Goal: Information Seeking & Learning: Check status

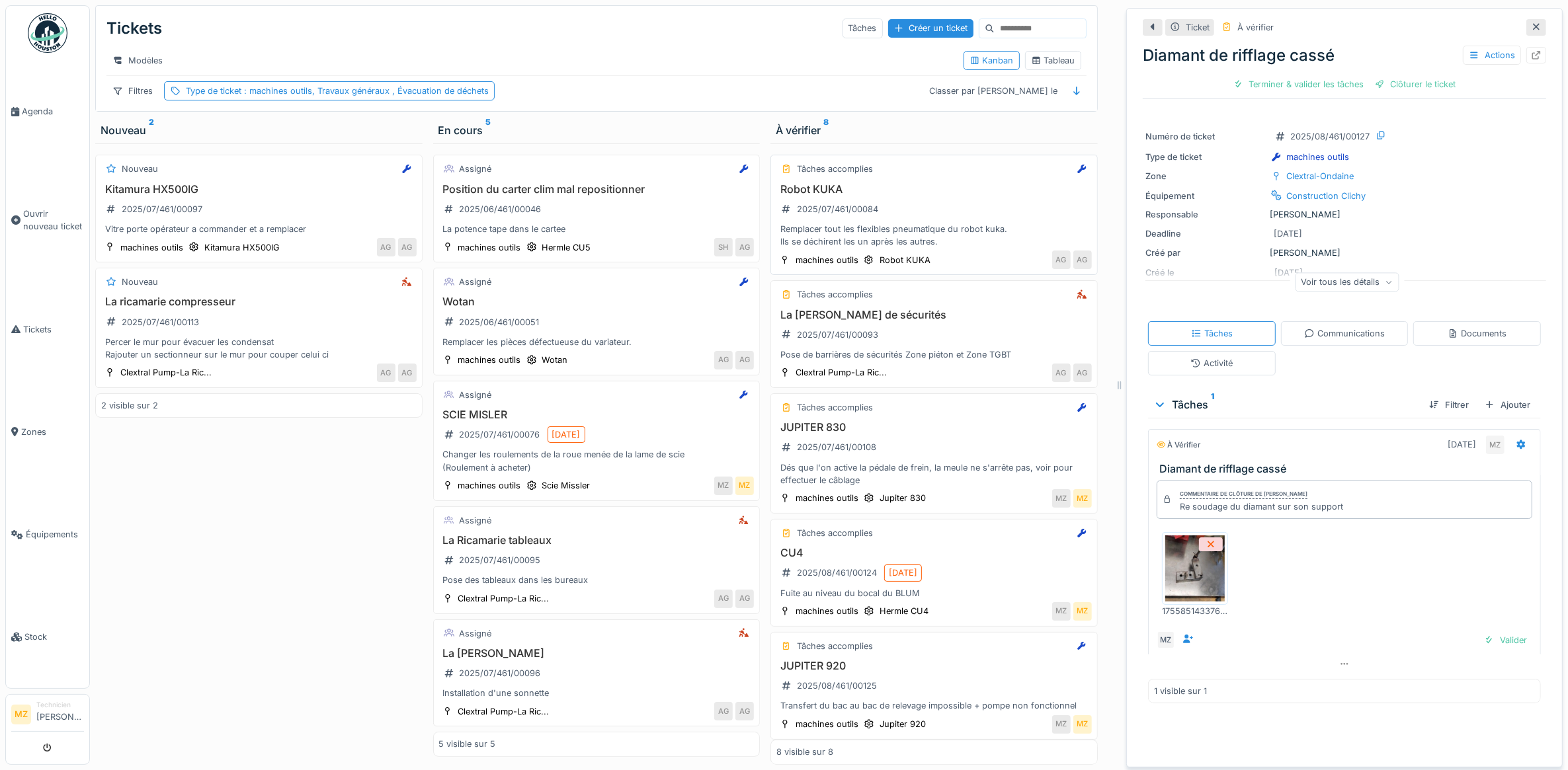
click at [881, 234] on div "Robot KUKA 2025/07/461/00084 Remplacer tout les flexibles pneumatique du robot …" at bounding box center [934, 216] width 316 height 65
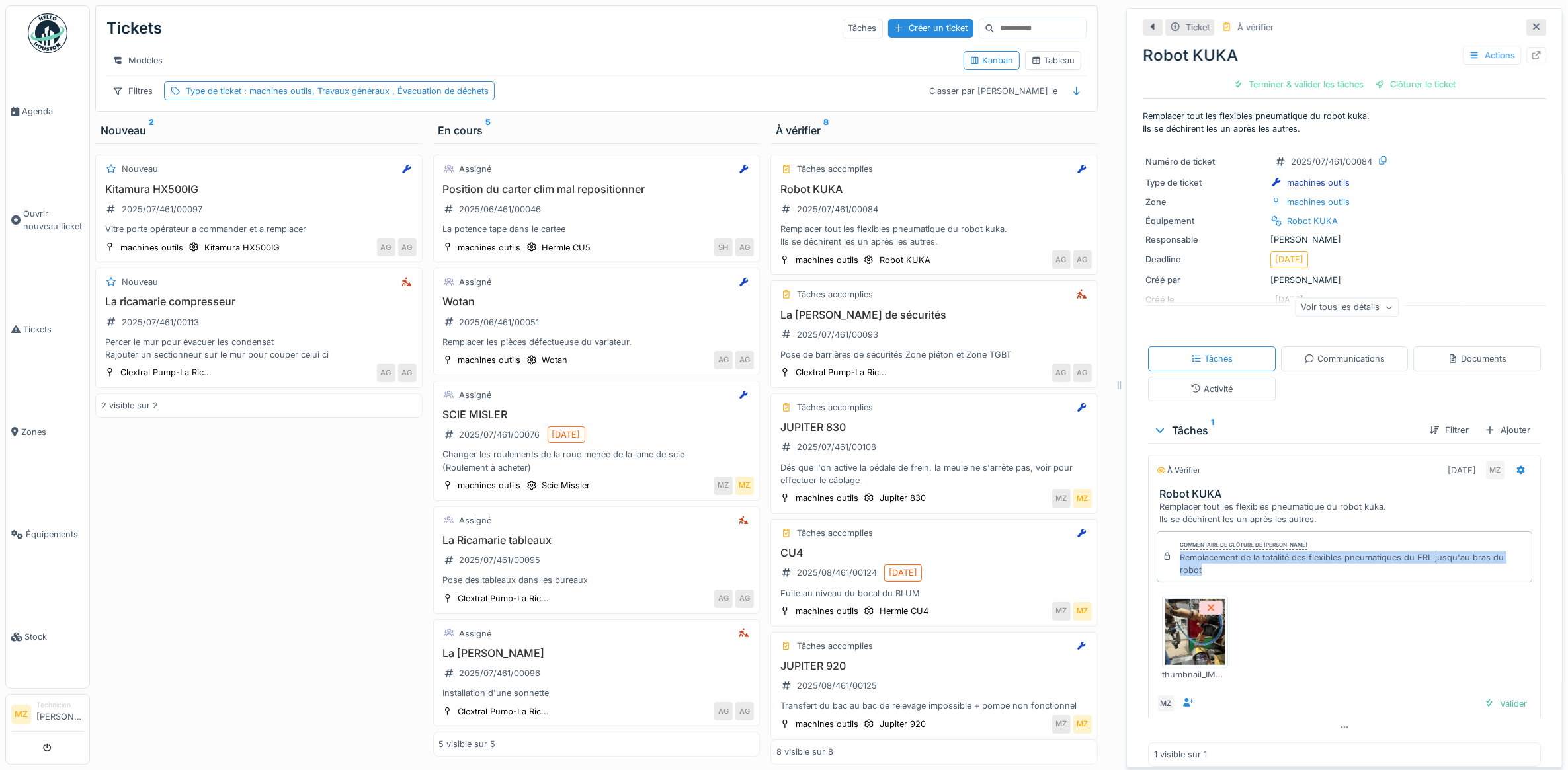
drag, startPoint x: 1188, startPoint y: 573, endPoint x: 1164, endPoint y: 557, distance: 28.8
click at [1164, 557] on div "Commentaire de clôture de [PERSON_NAME] Remplacement de la totalité des flexibl…" at bounding box center [1344, 557] width 375 height 51
drag, startPoint x: 1164, startPoint y: 557, endPoint x: 1172, endPoint y: 557, distance: 8.0
copy div "Remplacement de la totalité des flexibles pneumatiques du FRL jusqu'au bras du …"
click at [964, 478] on div "Dés que l'on active la pédale de frein, la meule ne s'arrête pas, voir pour eff…" at bounding box center [934, 474] width 316 height 25
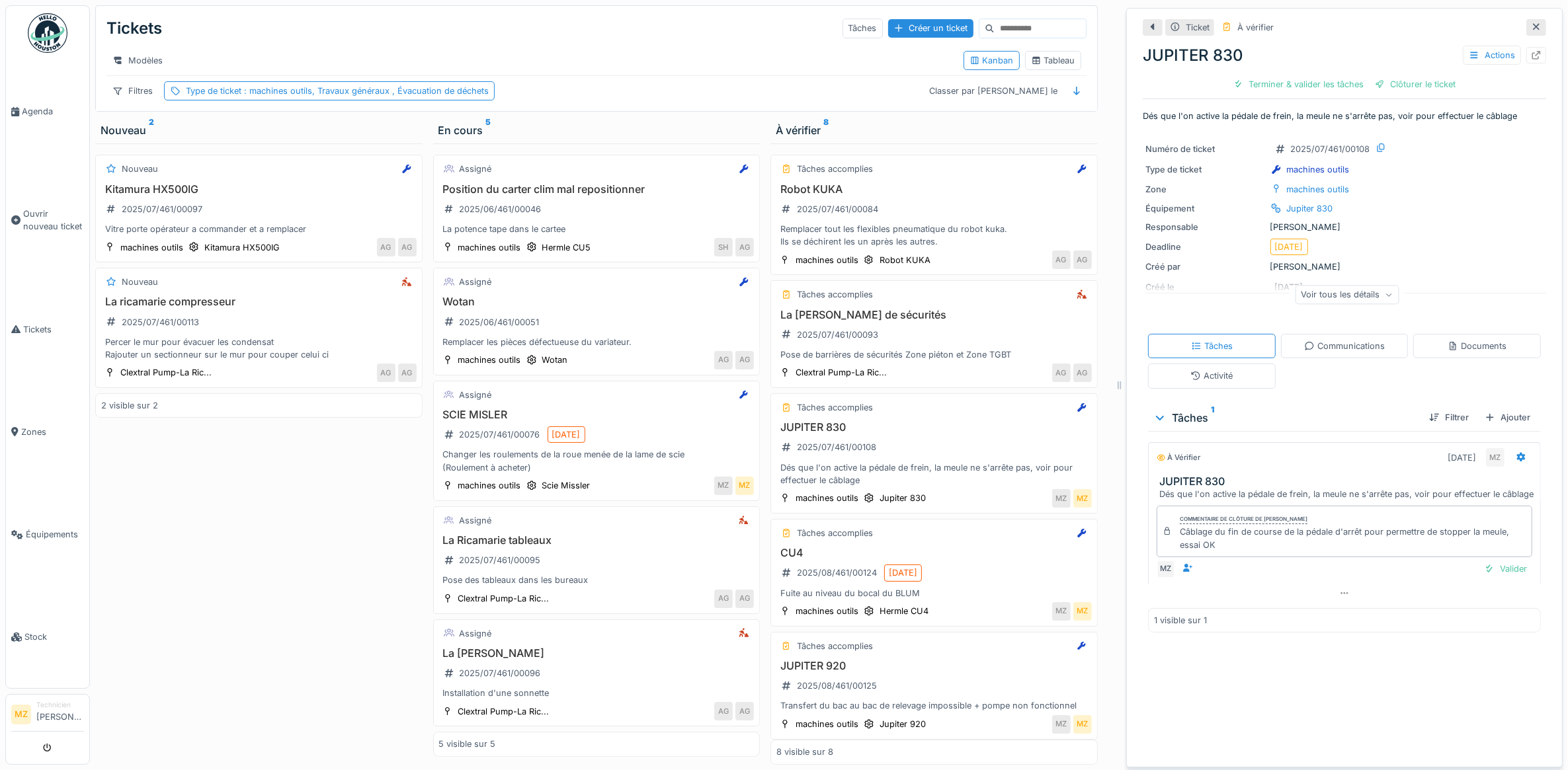
click at [1159, 494] on div "Dés que l'on active la pédale de frein, la meule ne s'arrête pas, voir pour eff…" at bounding box center [1346, 494] width 375 height 12
click at [1178, 493] on div "Dés que l'on active la pédale de frein, la meule ne s'arrête pas, voir pour eff…" at bounding box center [1346, 494] width 375 height 12
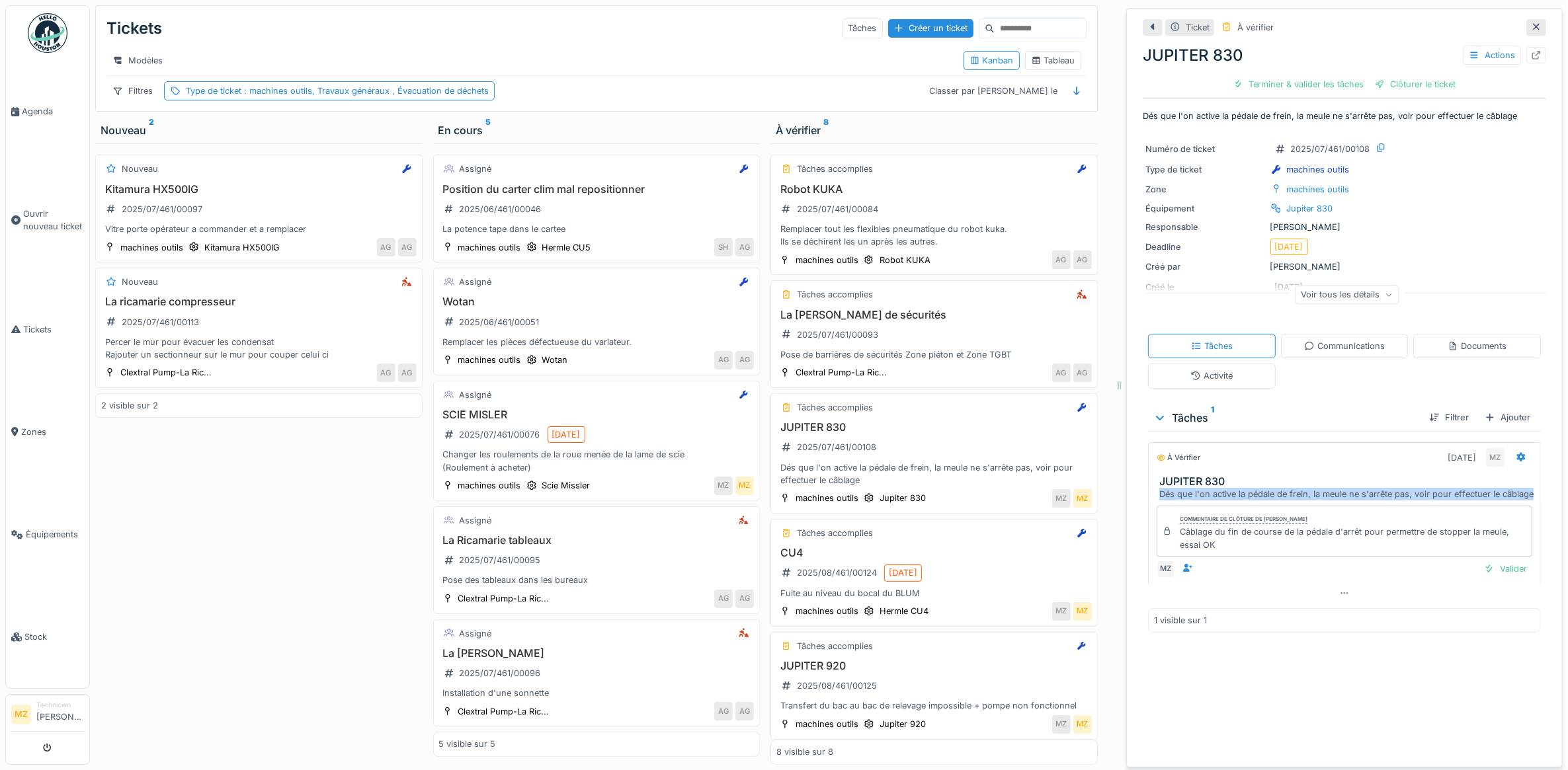
copy div "Dés que l'on active la pédale de frein, la meule ne s'arrête pas, voir pour eff…"
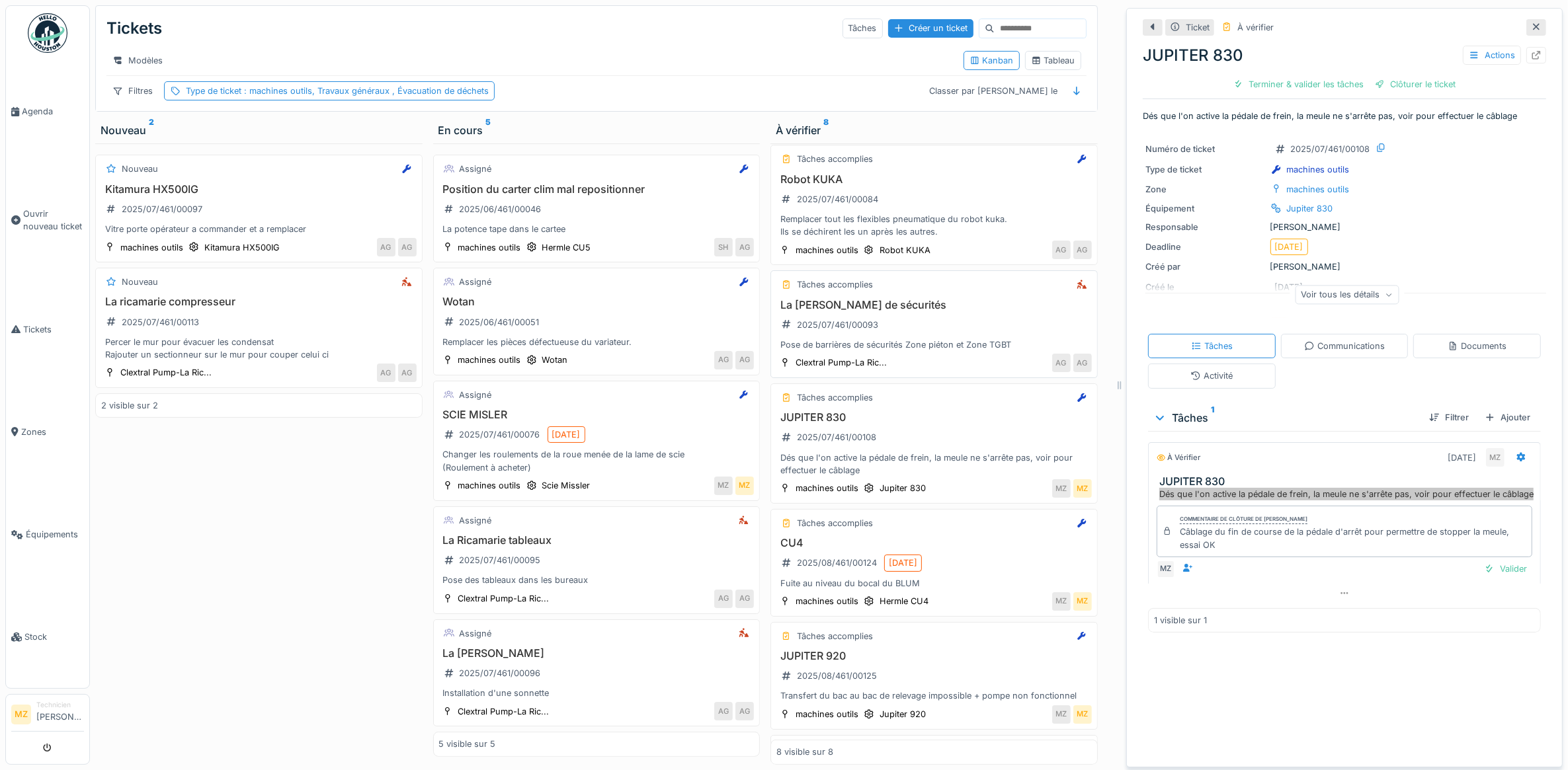
scroll to position [0, 0]
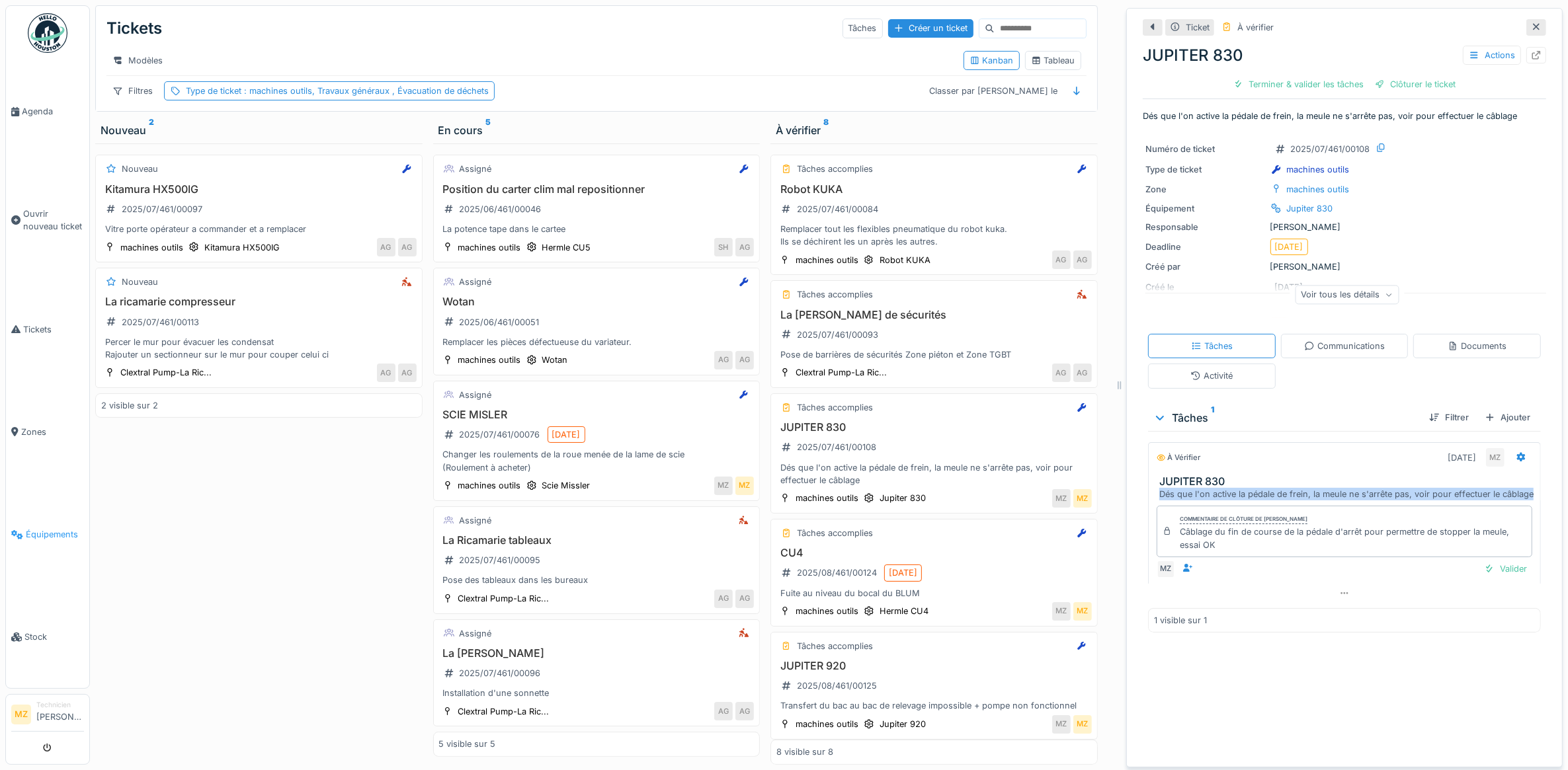
click at [60, 528] on span "Équipements" at bounding box center [55, 534] width 58 height 12
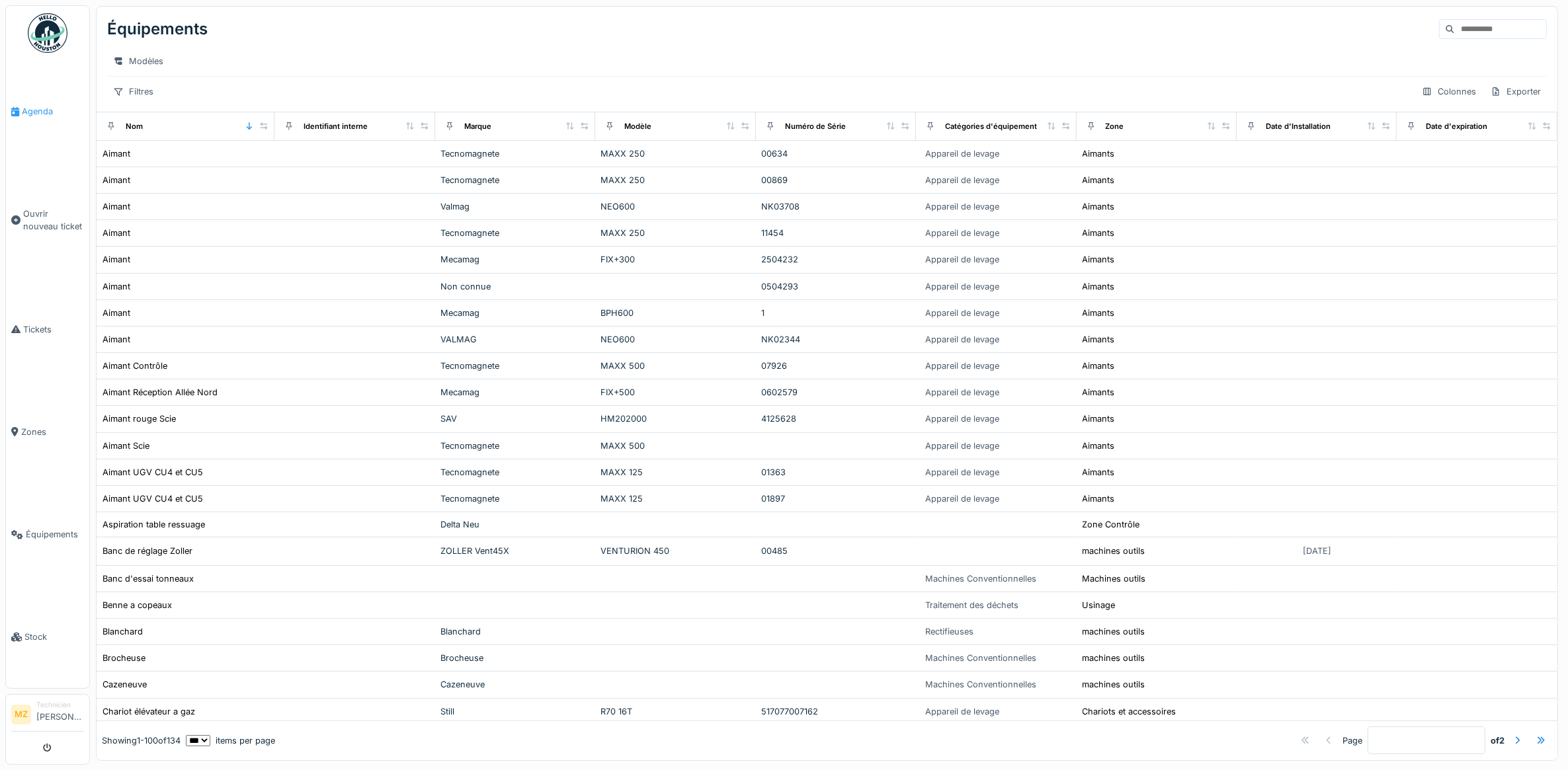
click at [43, 119] on link "Agenda" at bounding box center [47, 111] width 83 height 102
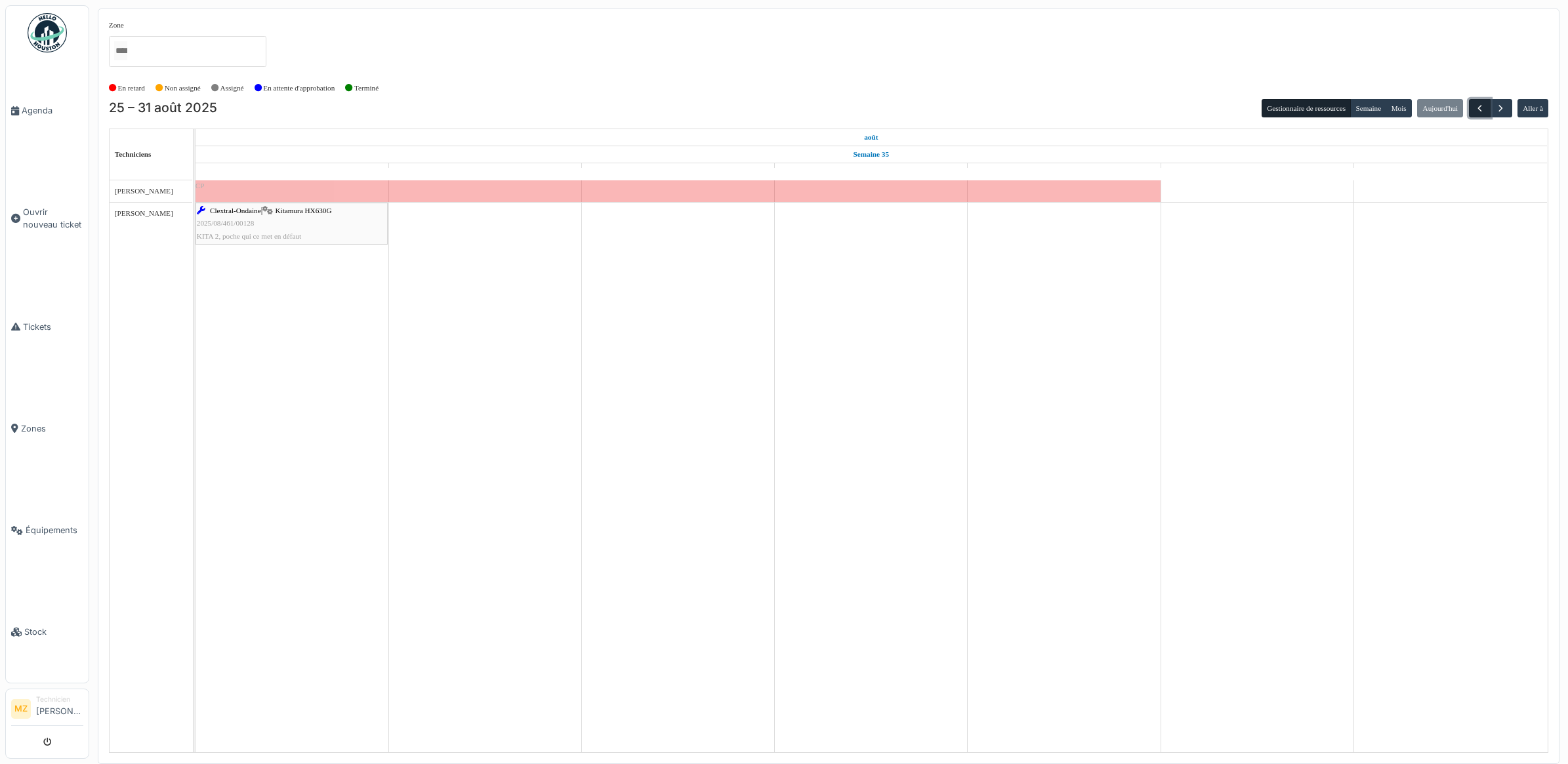
click at [1471, 109] on button "button" at bounding box center [1480, 108] width 22 height 19
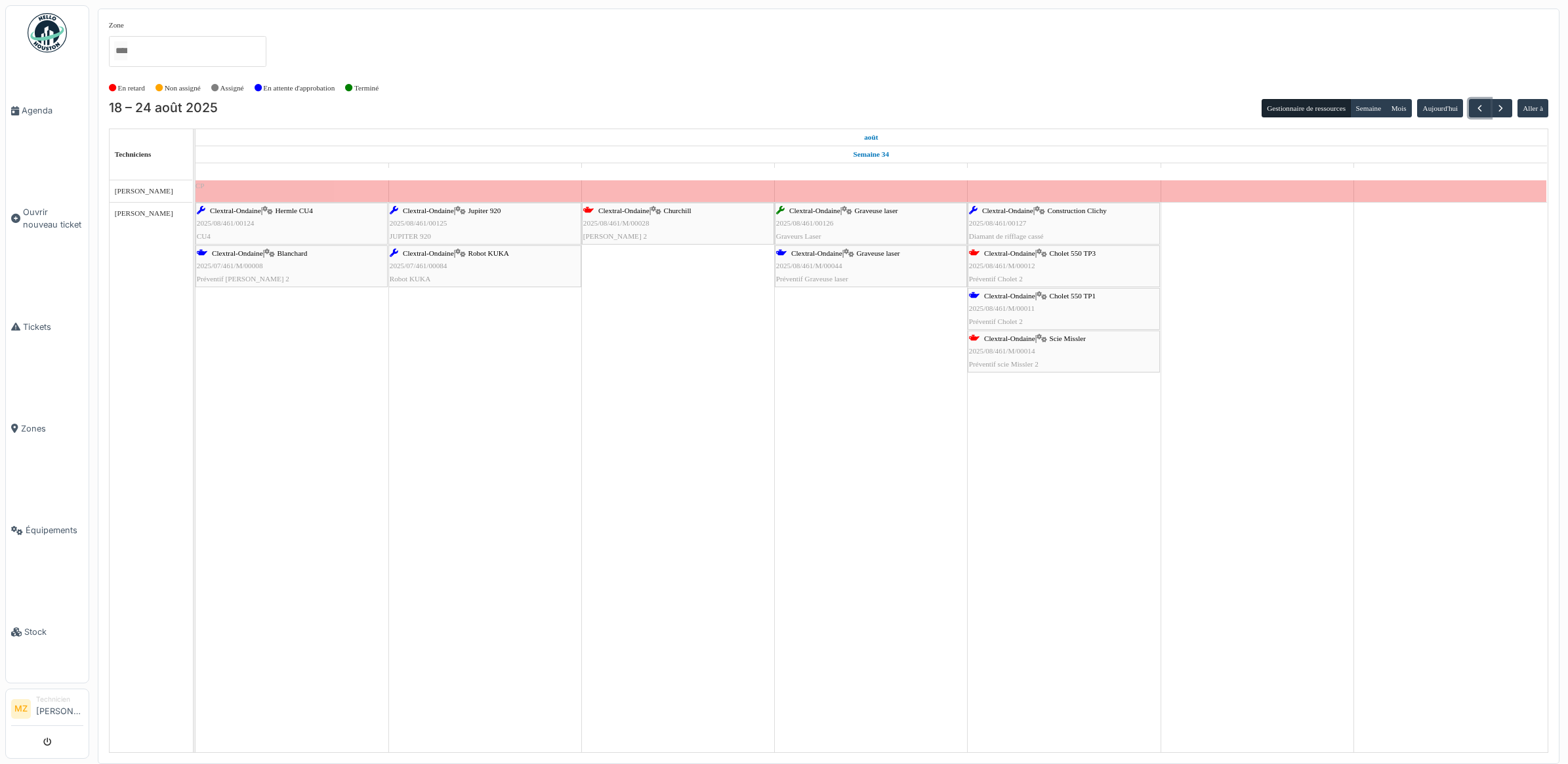
click at [1068, 341] on span "Scie Missler" at bounding box center [1067, 339] width 37 height 8
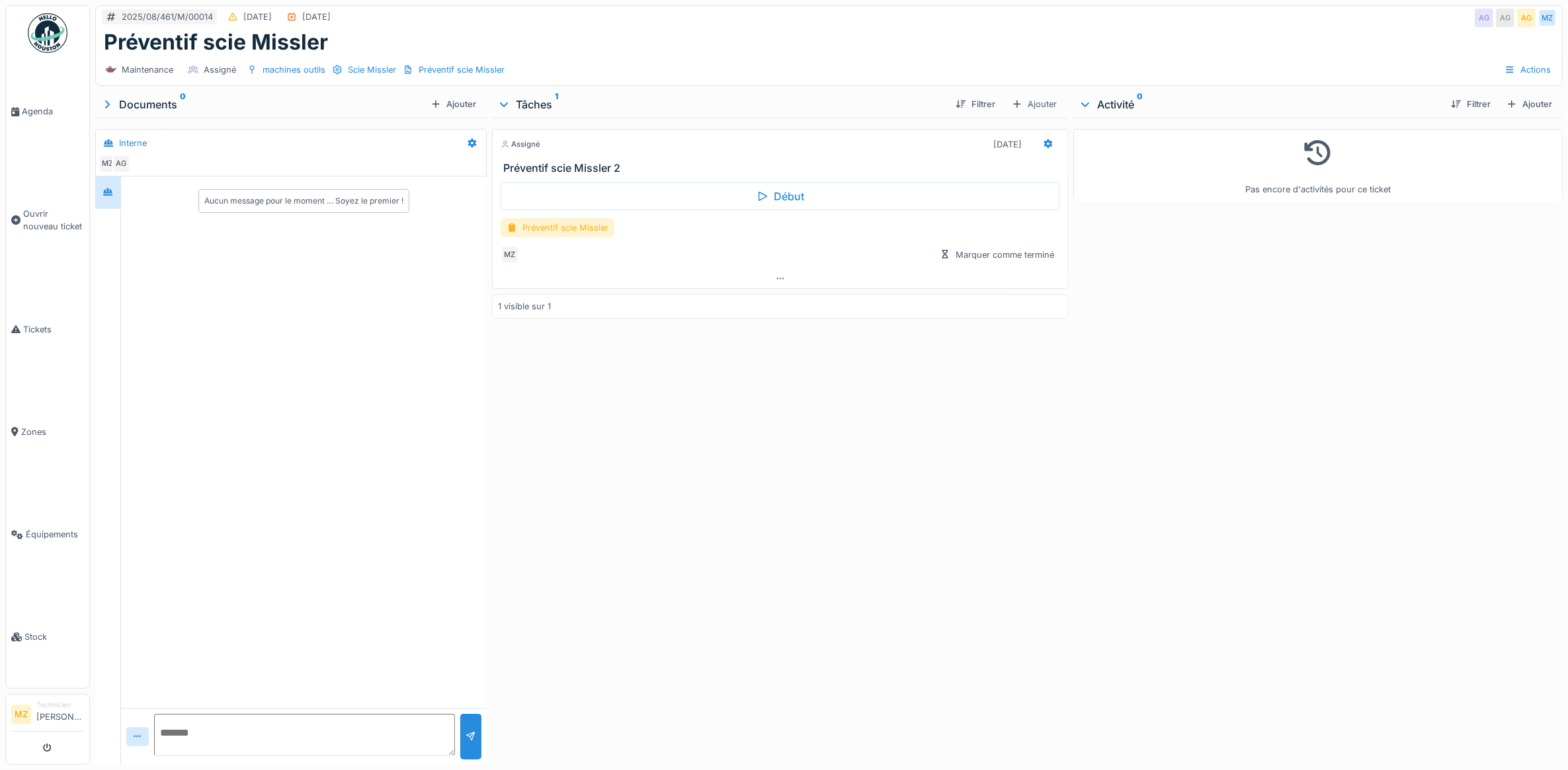
click at [580, 232] on div "Préventif scie Missler" at bounding box center [557, 227] width 114 height 19
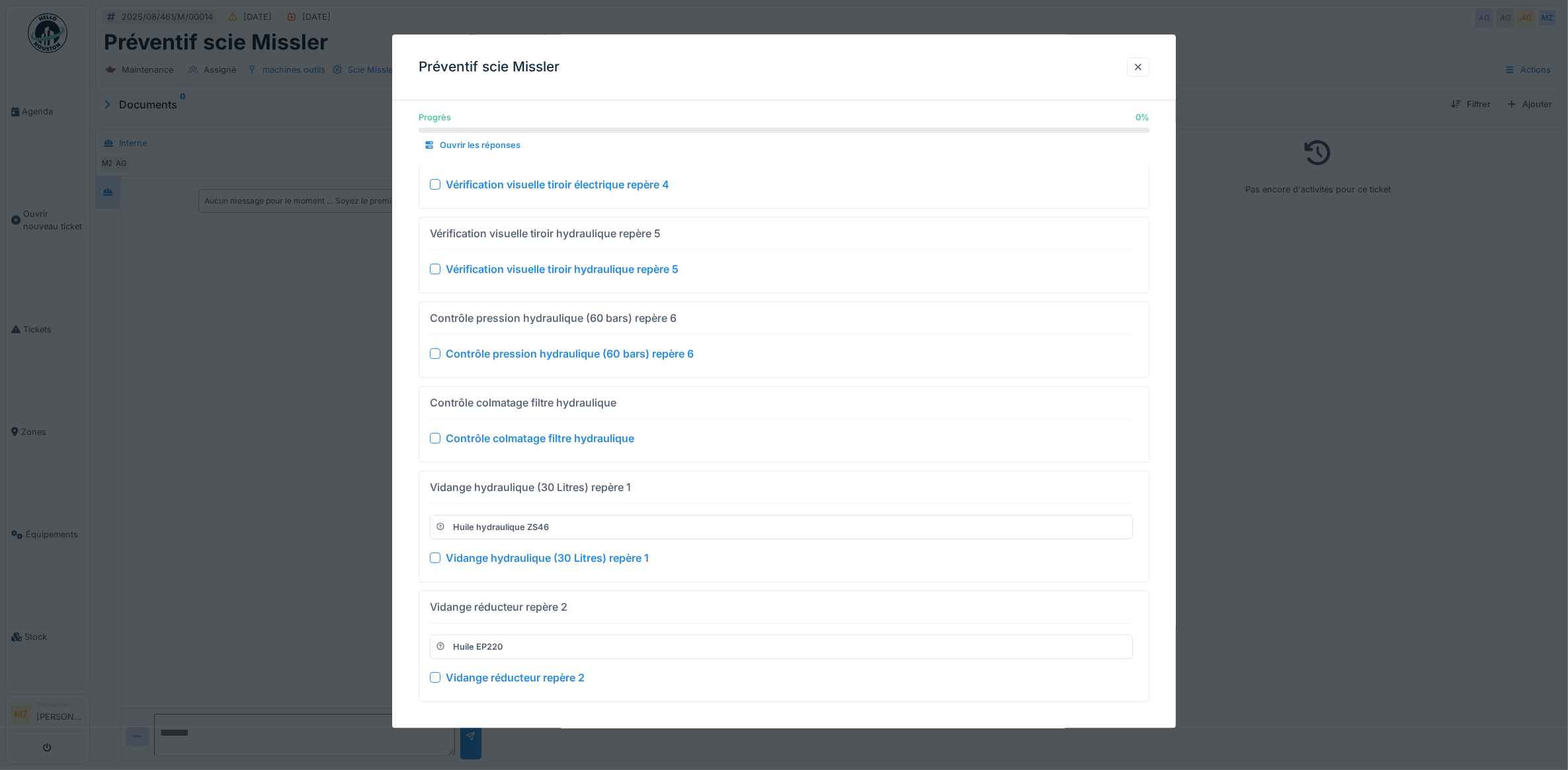
scroll to position [262, 0]
